Goal: Find contact information: Find contact information

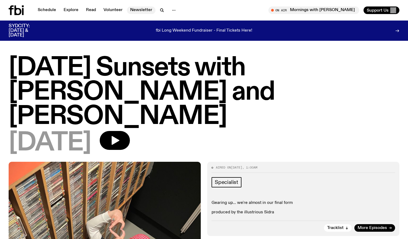
click at [142, 9] on link "Newsletter" at bounding box center [141, 10] width 29 height 8
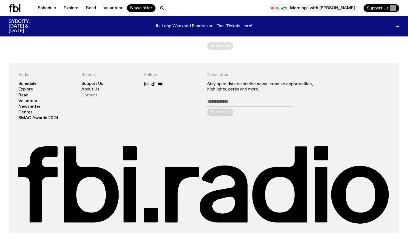
scroll to position [100, 0]
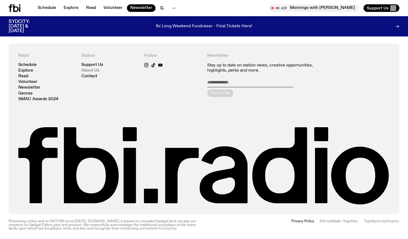
click at [90, 70] on link "About Us" at bounding box center [90, 71] width 18 height 4
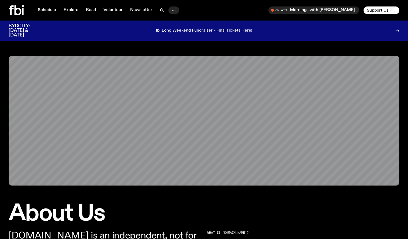
click at [174, 10] on circle "button" at bounding box center [174, 10] width 1 height 1
click at [169, 33] on link "Contact" at bounding box center [173, 31] width 27 height 8
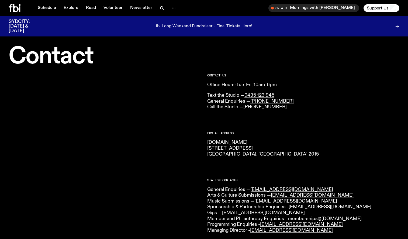
scroll to position [7, 0]
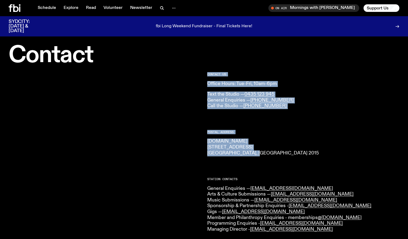
drag, startPoint x: 204, startPoint y: 153, endPoint x: 254, endPoint y: 154, distance: 50.7
click at [254, 154] on div "CONTACT US Office Hours: Tue-Fri, 10am-6pm Text the Studio — 0435 123 945 Gener…" at bounding box center [204, 238] width 408 height 344
click at [254, 154] on p "[DOMAIN_NAME] [STREET_ADDRESS] 2015" at bounding box center [303, 147] width 192 height 18
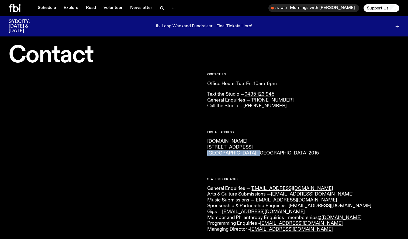
drag, startPoint x: 257, startPoint y: 154, endPoint x: 209, endPoint y: 155, distance: 48.0
click at [209, 155] on p "[DOMAIN_NAME] [STREET_ADDRESS] 2015" at bounding box center [303, 147] width 192 height 18
copy p "[GEOGRAPHIC_DATA], [GEOGRAPHIC_DATA] 2015"
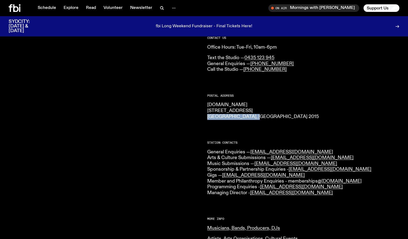
scroll to position [44, 0]
click at [11, 9] on icon at bounding box center [15, 8] width 12 height 8
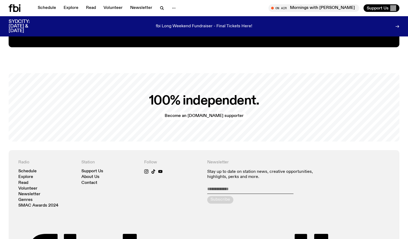
scroll to position [1086, 0]
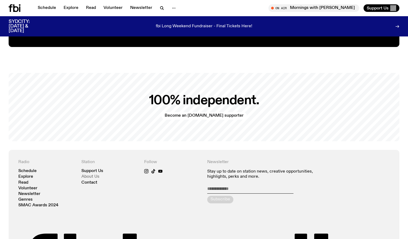
click at [95, 174] on link "About Us" at bounding box center [90, 176] width 18 height 4
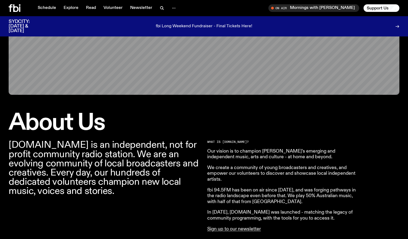
scroll to position [87, 0]
